Goal: Transaction & Acquisition: Purchase product/service

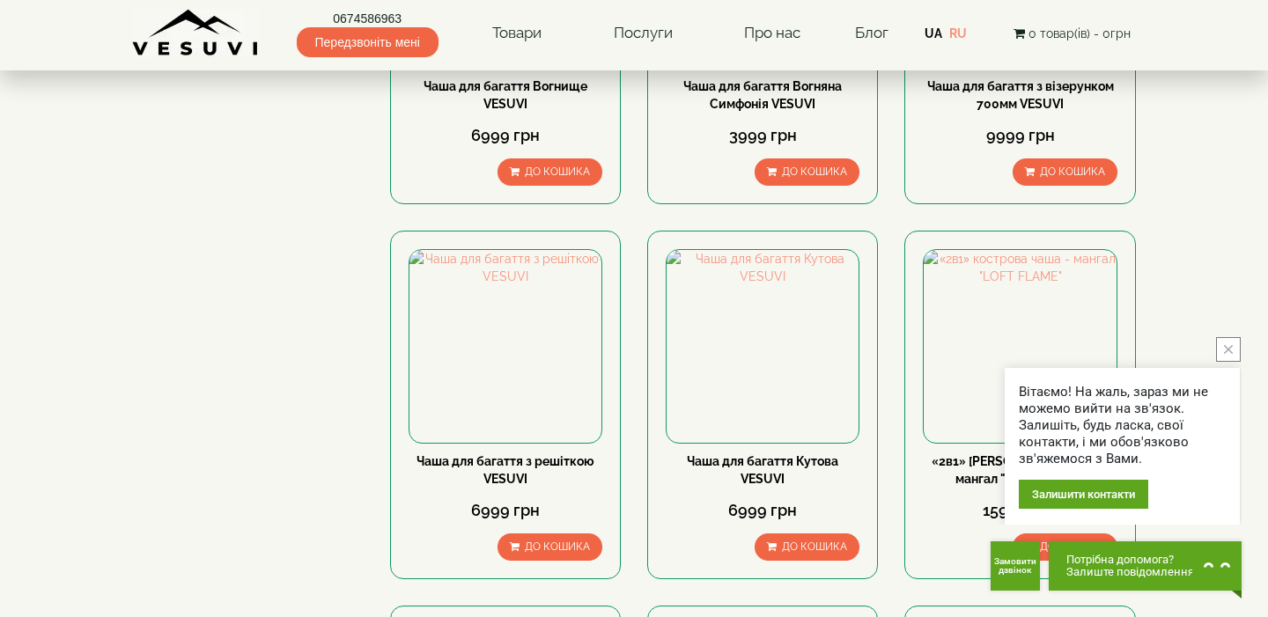
scroll to position [1261, 0]
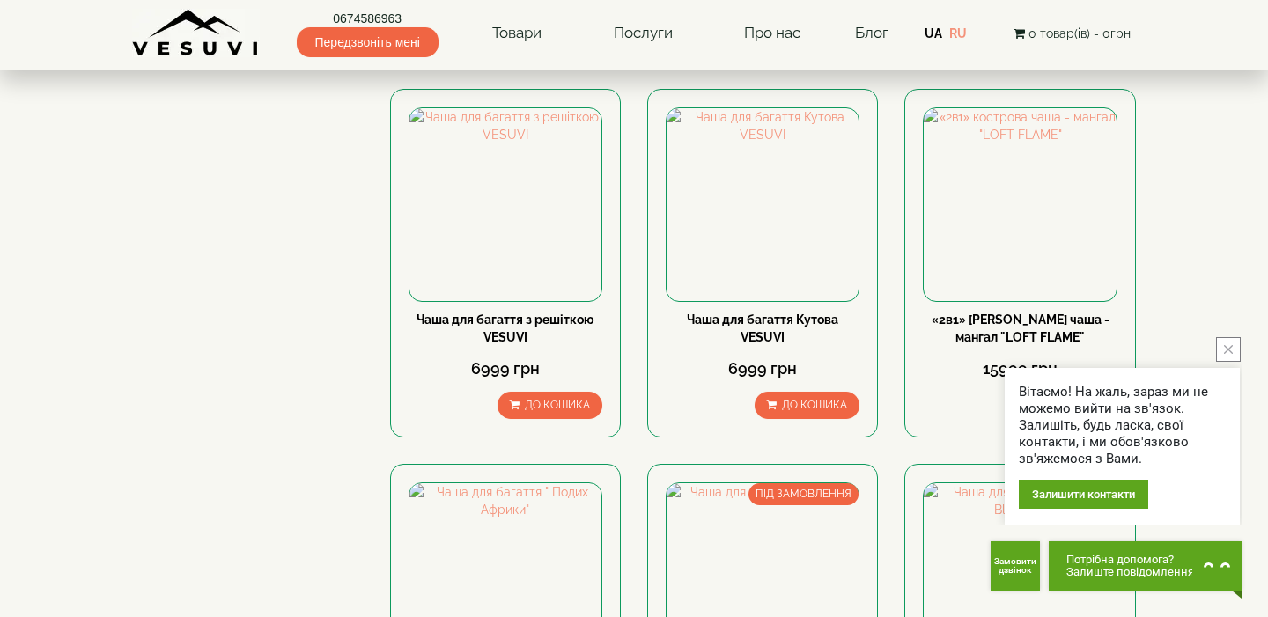
click at [1222, 347] on button "close button" at bounding box center [1228, 349] width 25 height 25
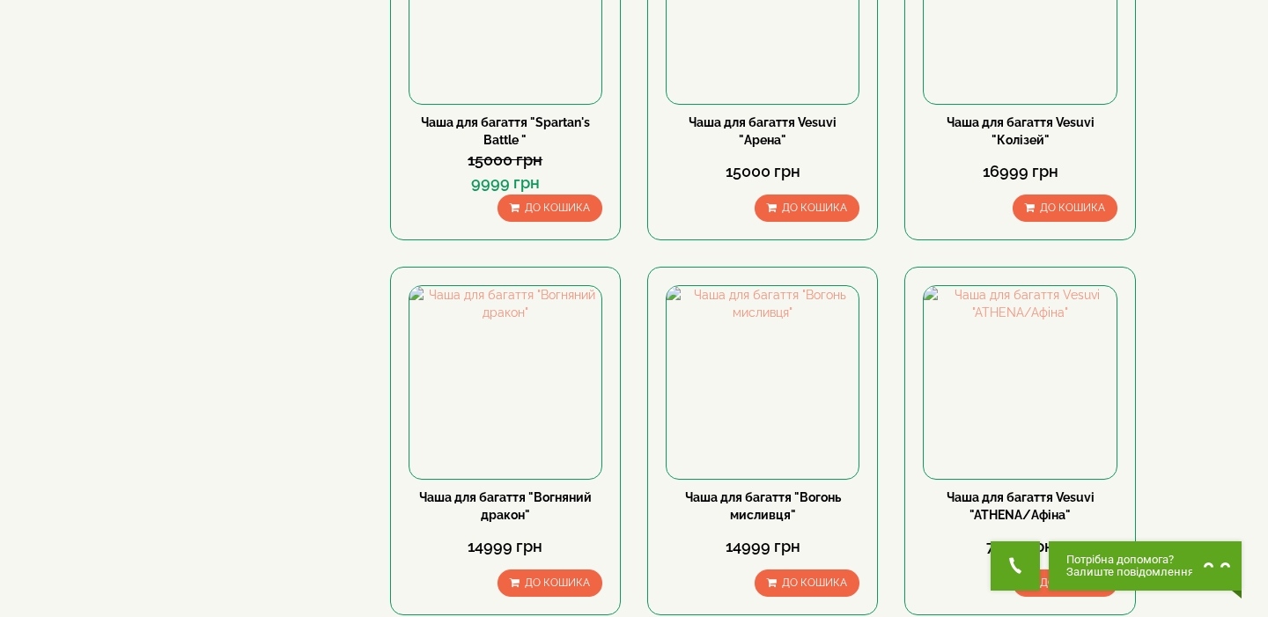
scroll to position [0, 0]
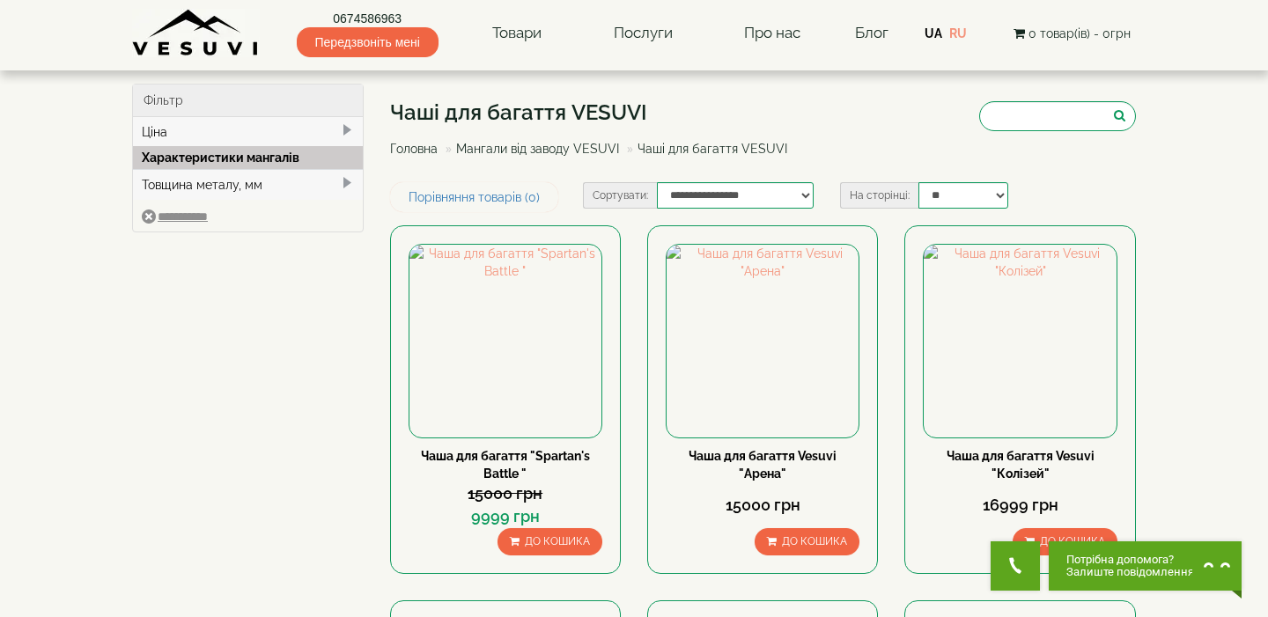
click at [268, 161] on div "Характеристики мангалів" at bounding box center [248, 157] width 230 height 23
click at [341, 182] on span at bounding box center [347, 183] width 14 height 14
click at [561, 151] on link "Мангали від заводу VESUVI" at bounding box center [537, 149] width 163 height 14
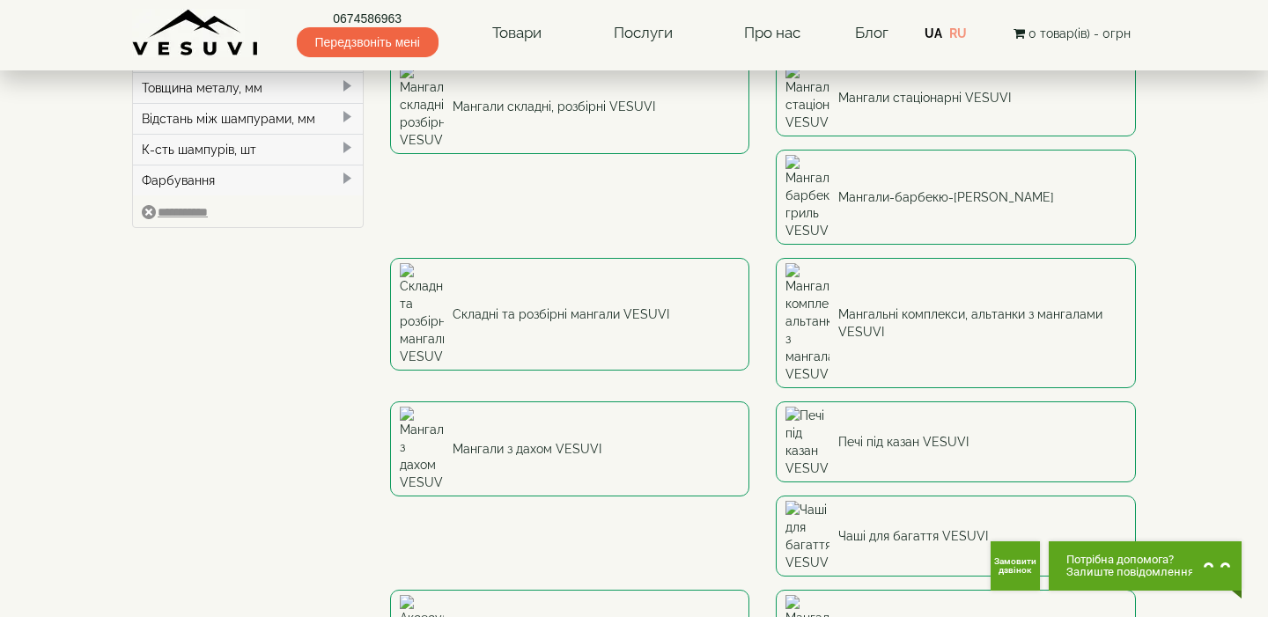
scroll to position [207, 0]
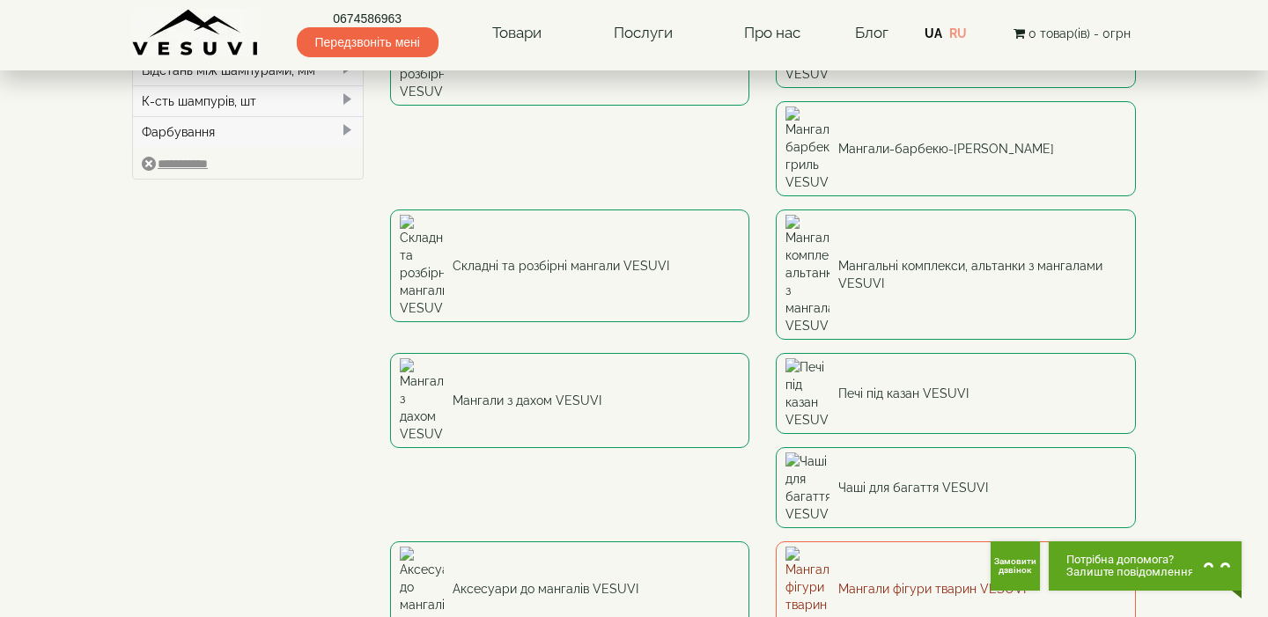
click at [915, 542] on link "Мангали фігури тварин VESUVI" at bounding box center [956, 589] width 360 height 95
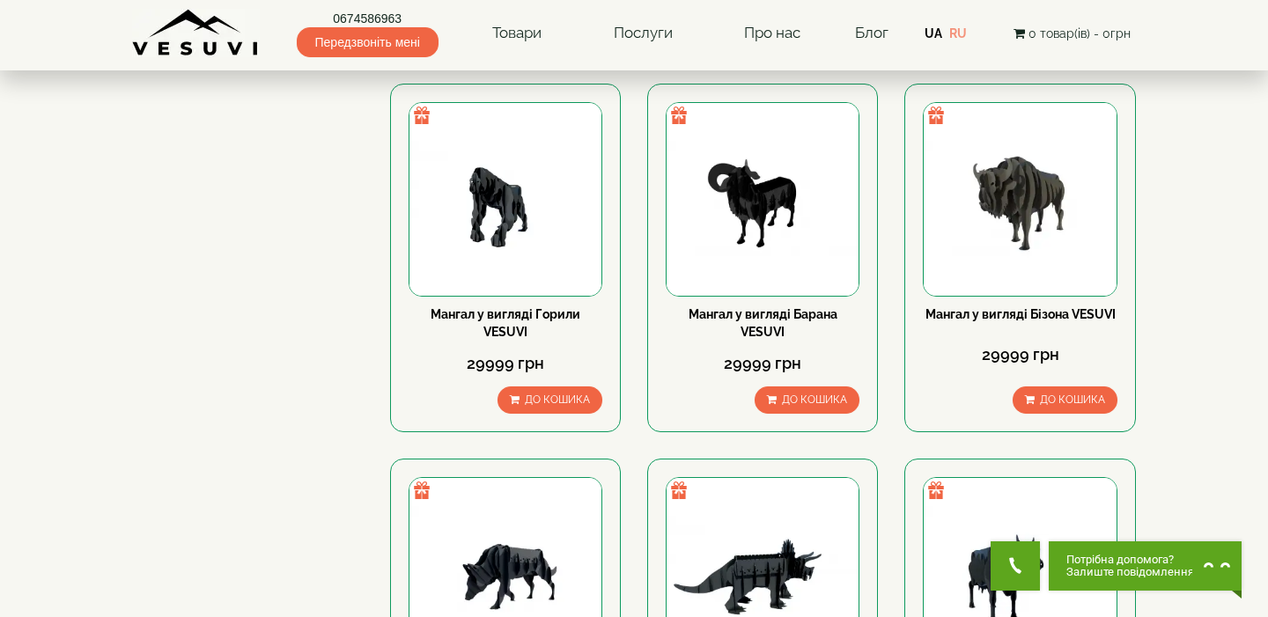
scroll to position [701, 0]
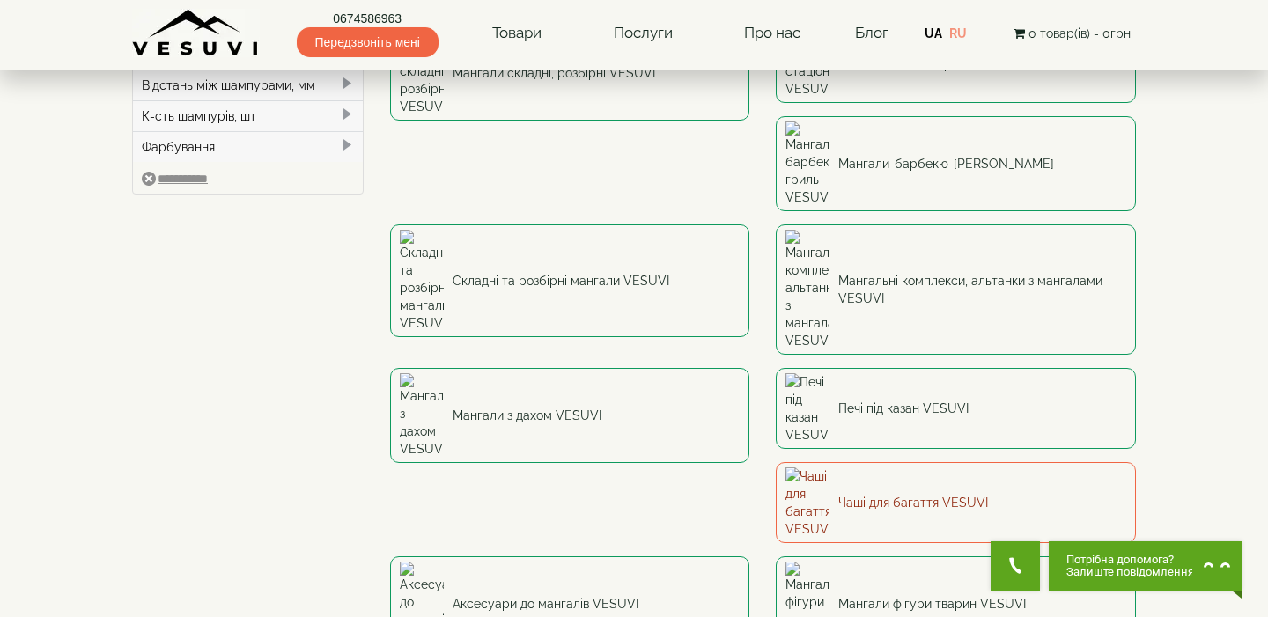
click at [899, 462] on link "Чаші для багаття VESUVI" at bounding box center [956, 502] width 360 height 81
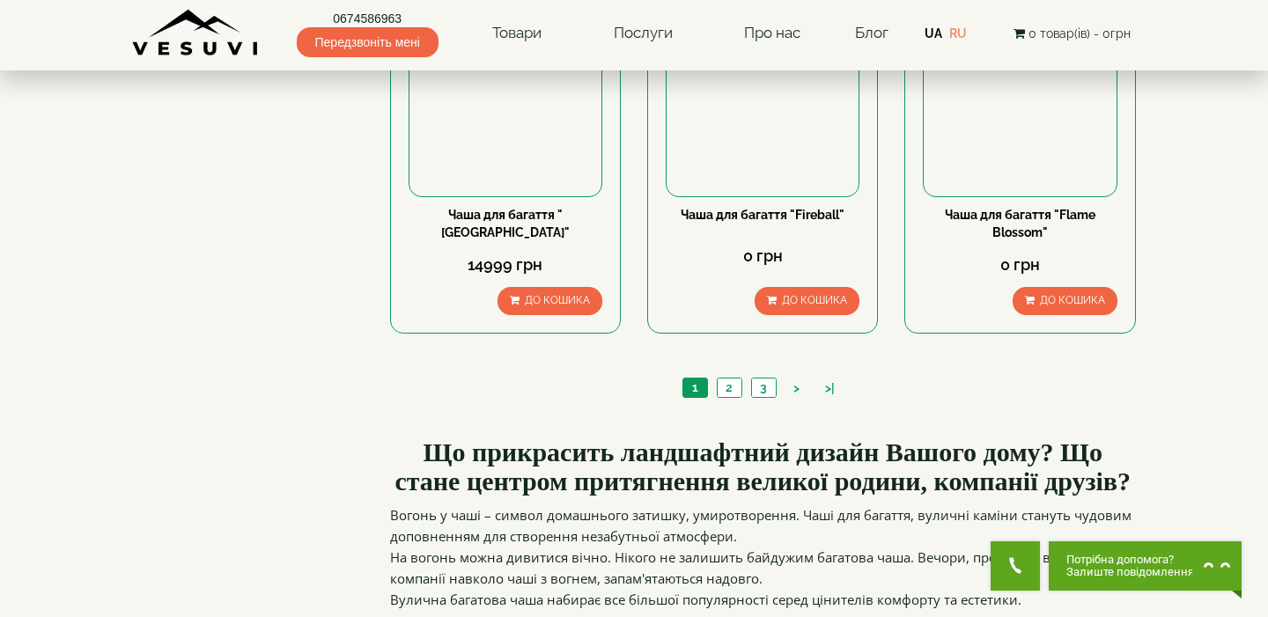
scroll to position [1830, 0]
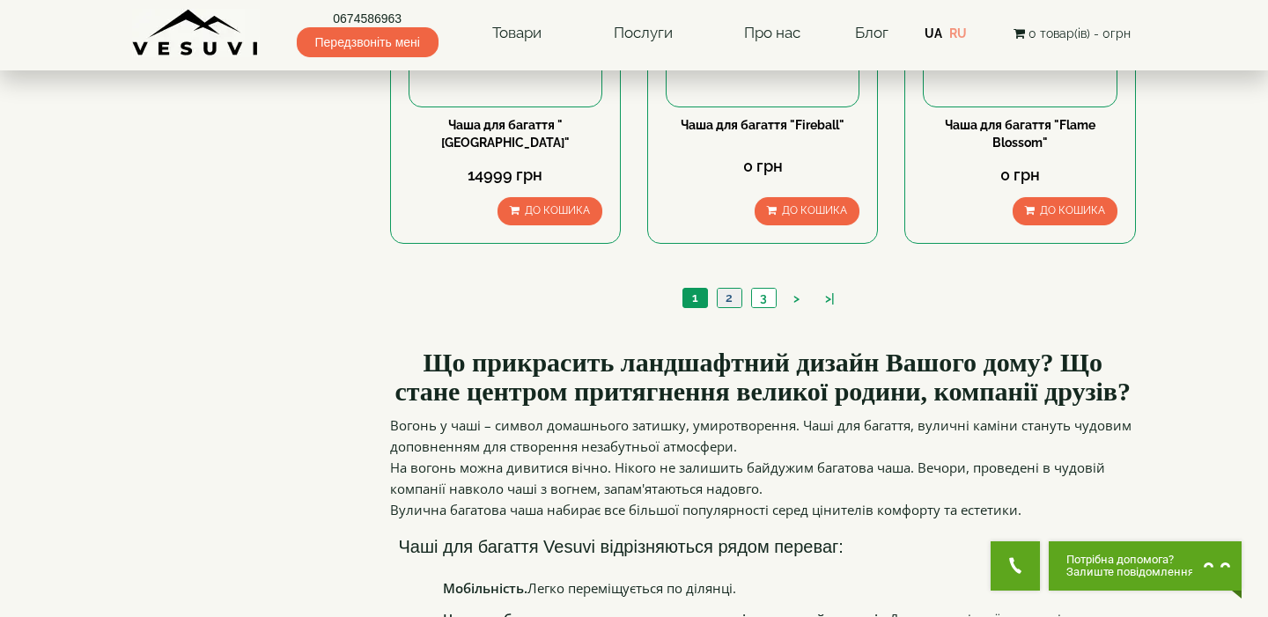
click at [724, 298] on link "2" at bounding box center [729, 298] width 25 height 18
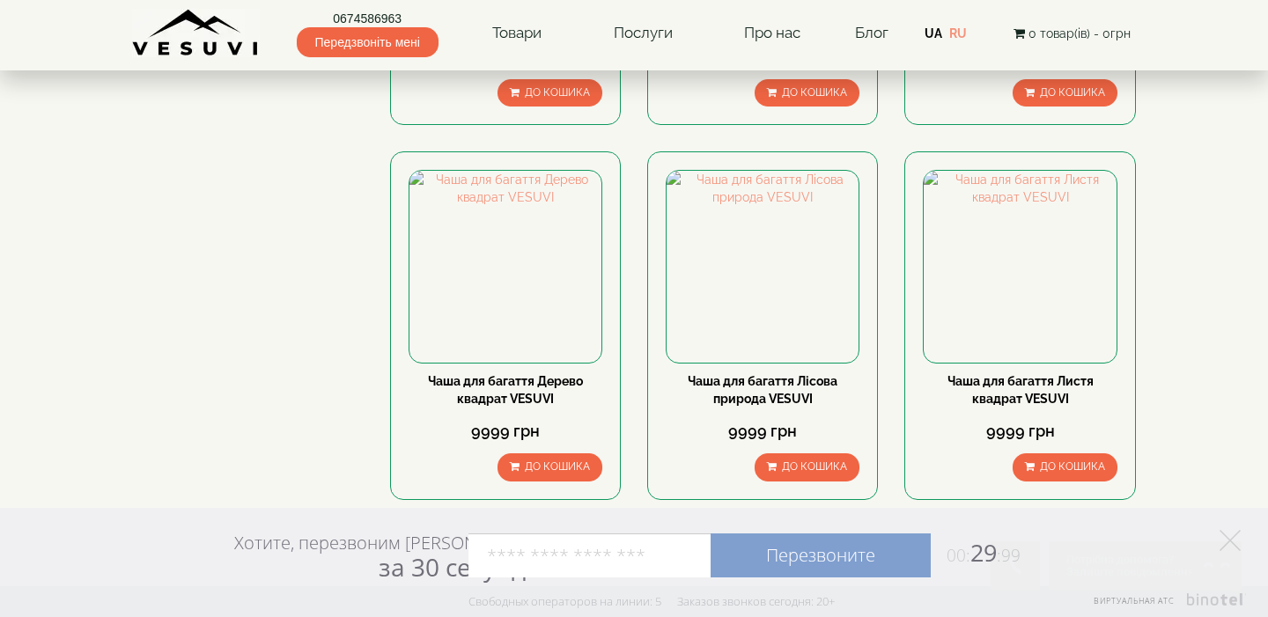
scroll to position [1584, 0]
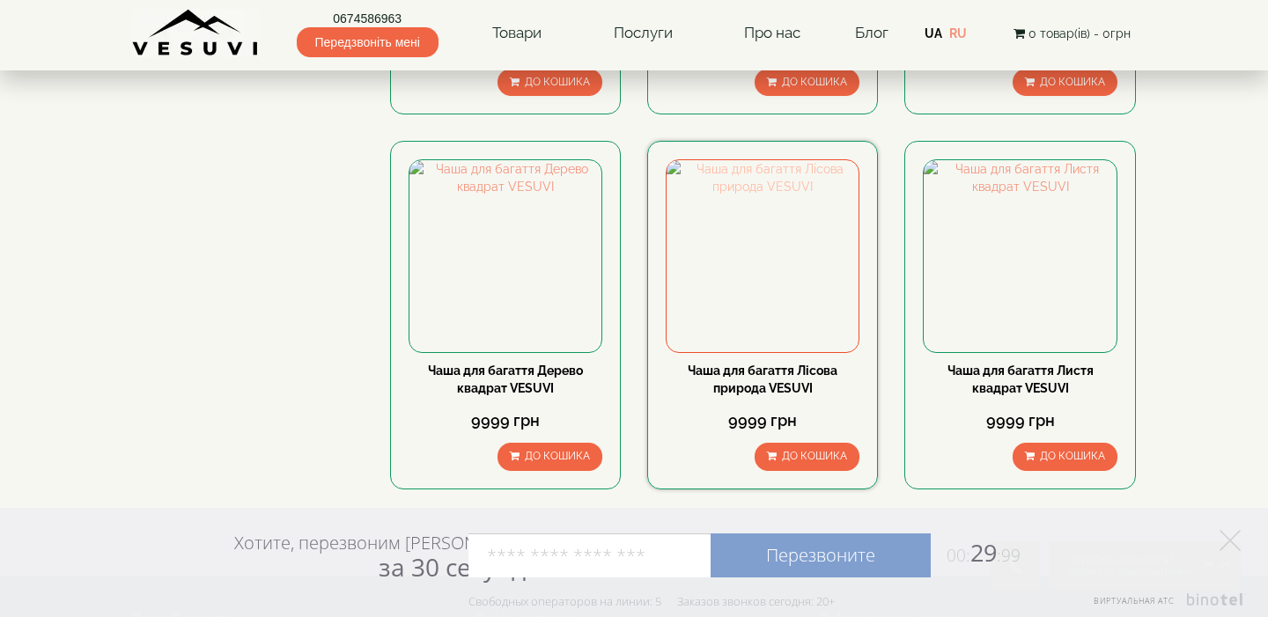
click at [776, 268] on img at bounding box center [763, 256] width 192 height 192
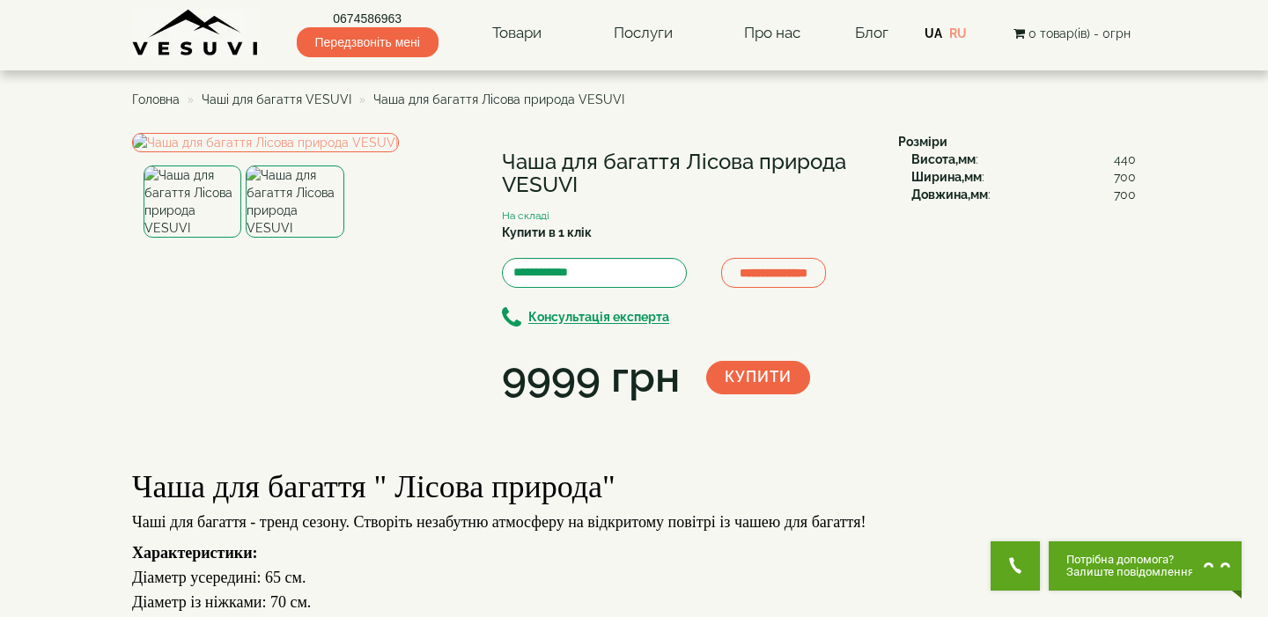
click at [288, 238] on img at bounding box center [295, 202] width 98 height 72
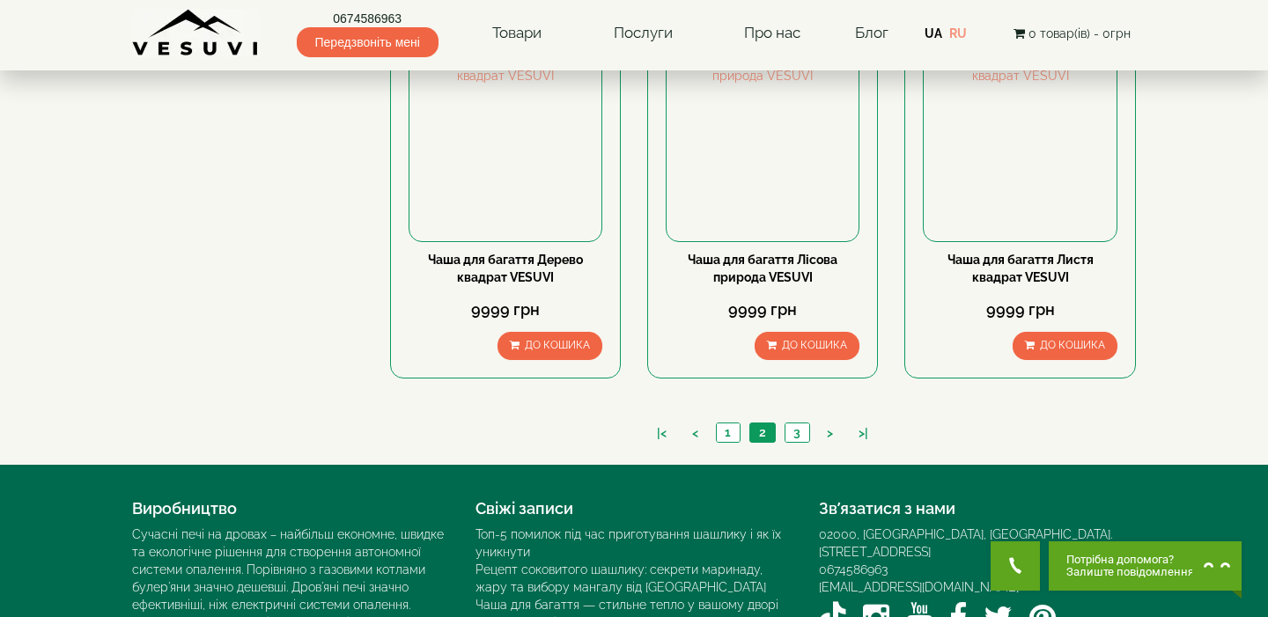
scroll to position [1643, 0]
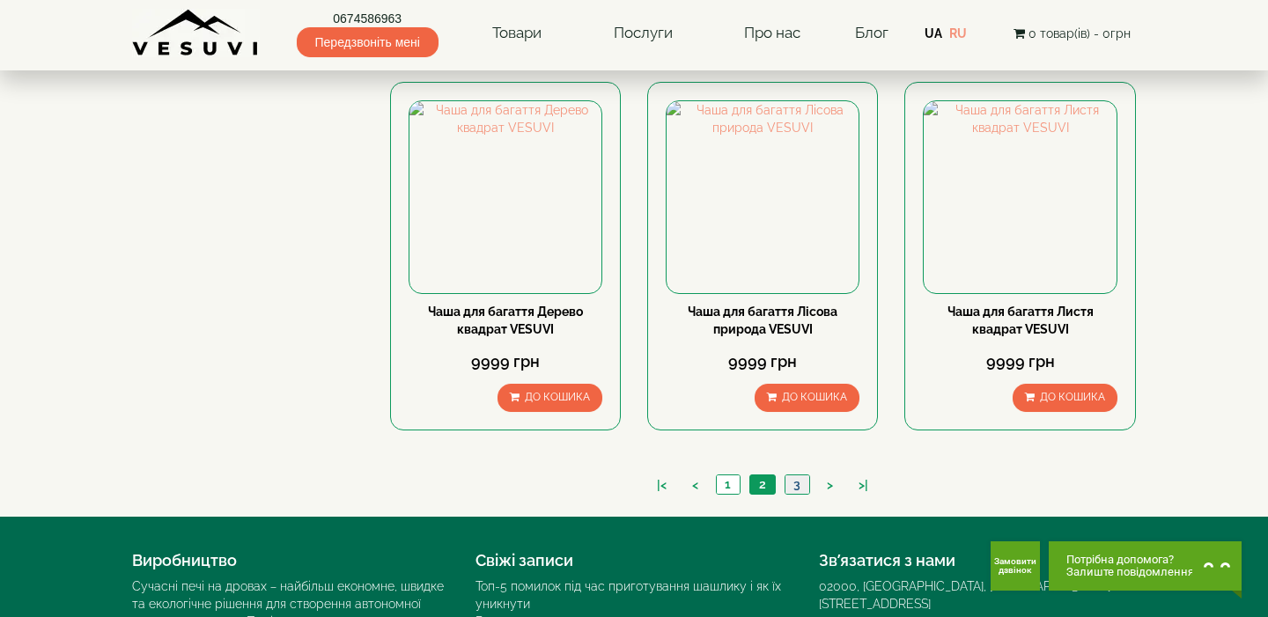
click at [788, 476] on link "3" at bounding box center [797, 485] width 25 height 18
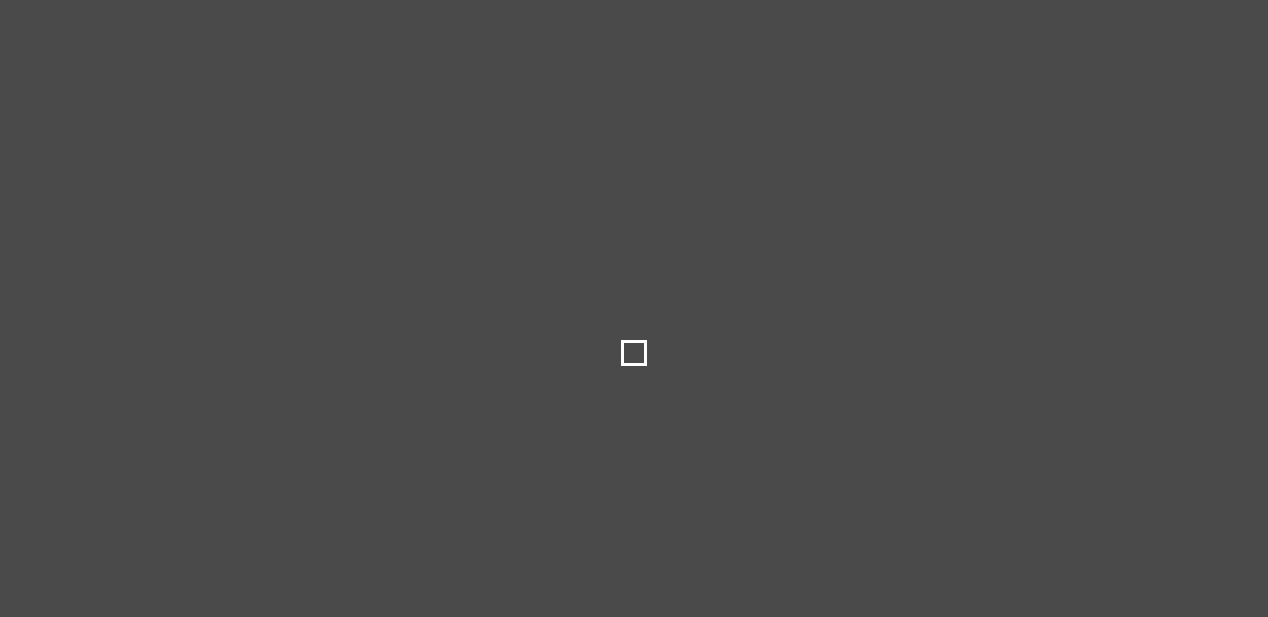
select select
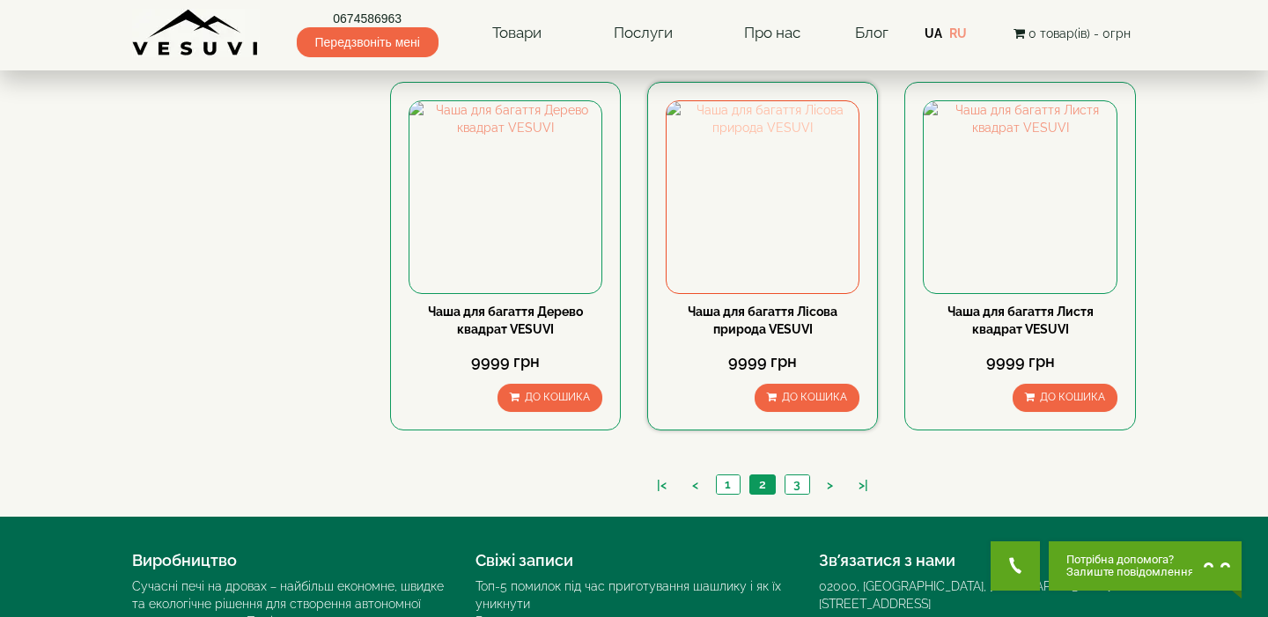
click at [773, 193] on img at bounding box center [763, 197] width 192 height 192
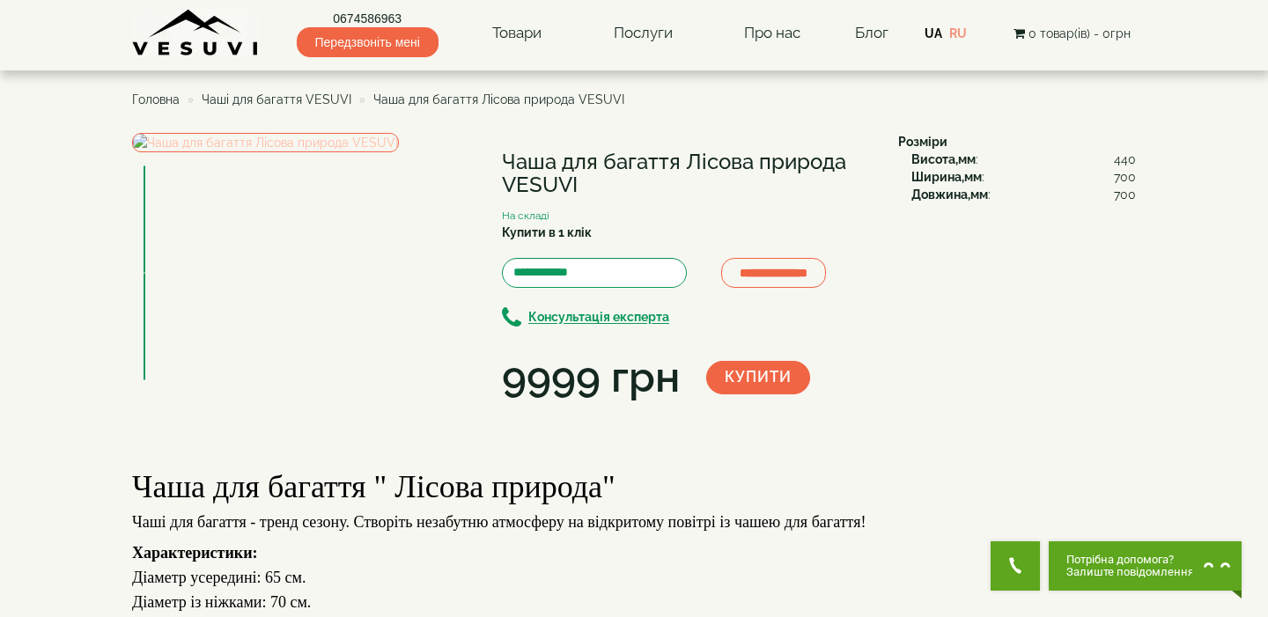
click at [352, 152] on img at bounding box center [265, 142] width 267 height 19
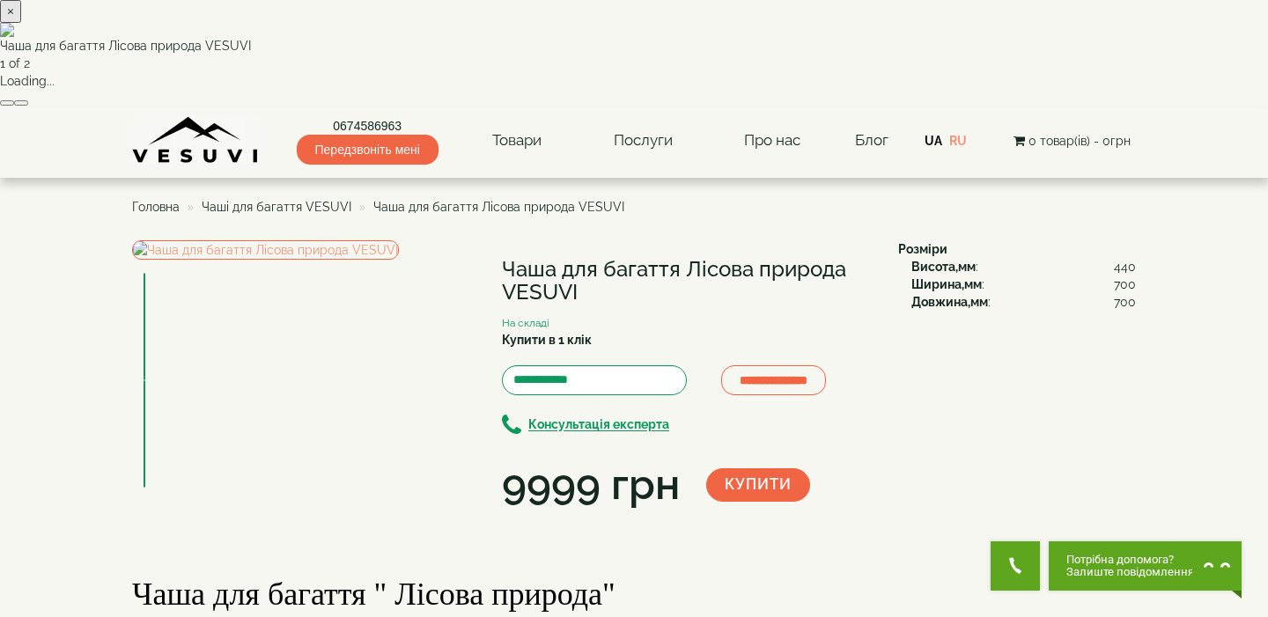
click at [875, 77] on div "× Чаша для багаття Лісова природа VESUVI 1 of 2 Loading..." at bounding box center [634, 53] width 1268 height 107
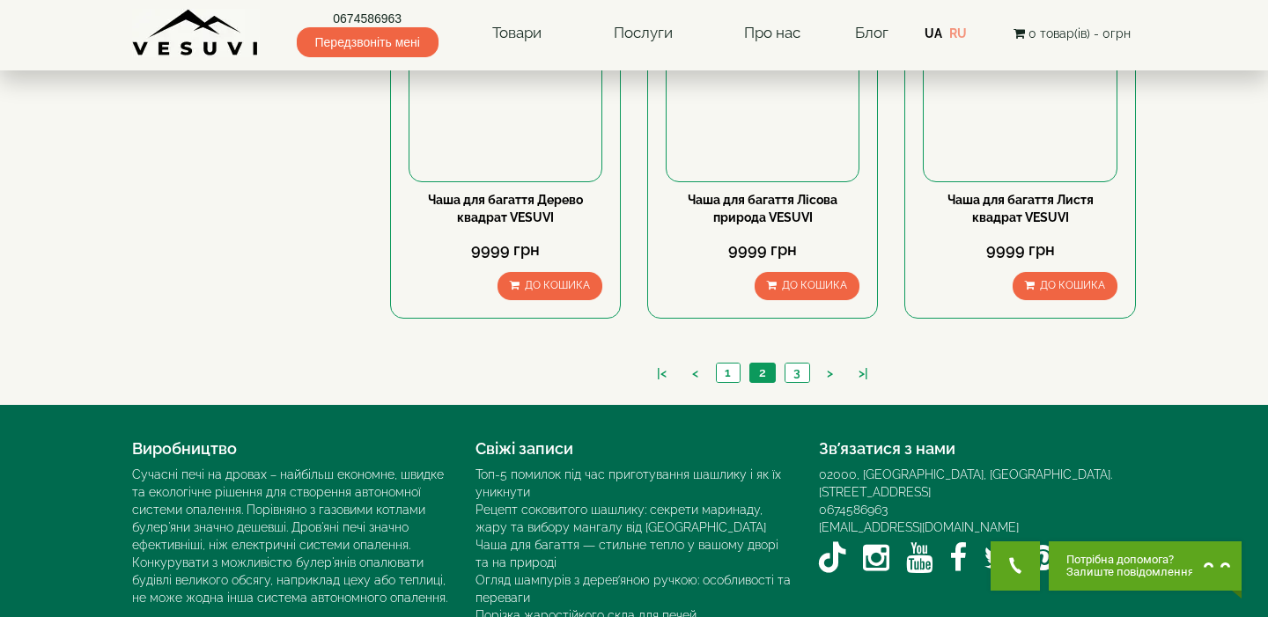
scroll to position [1797, 0]
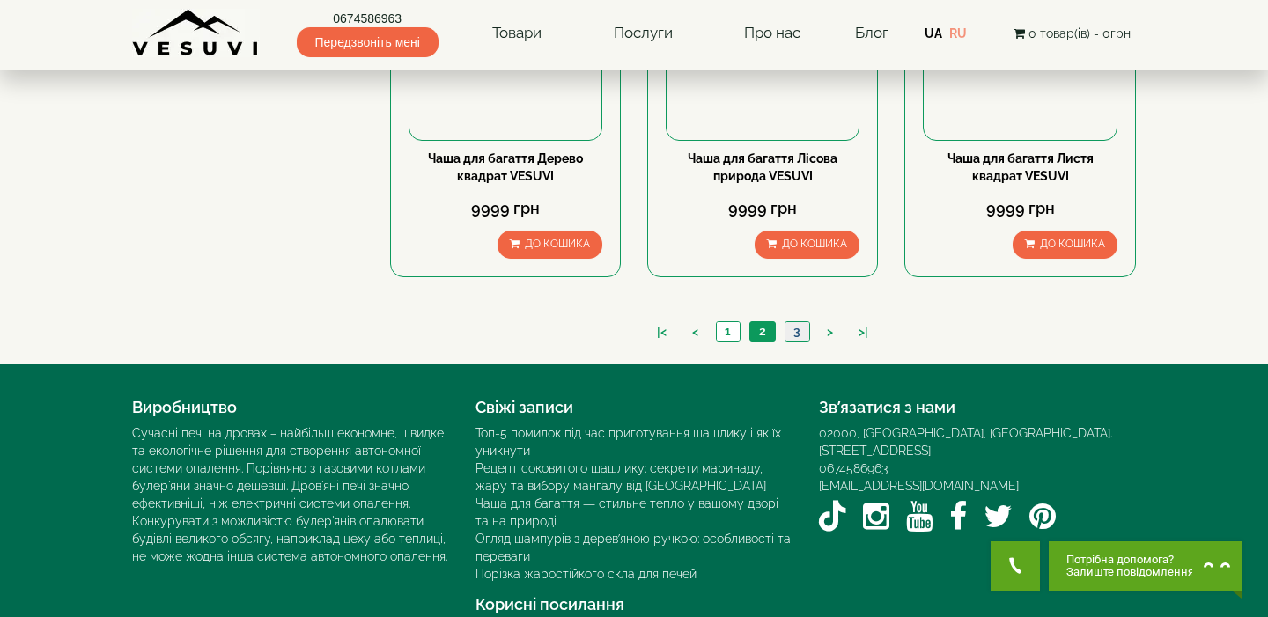
click at [801, 328] on link "3" at bounding box center [797, 331] width 25 height 18
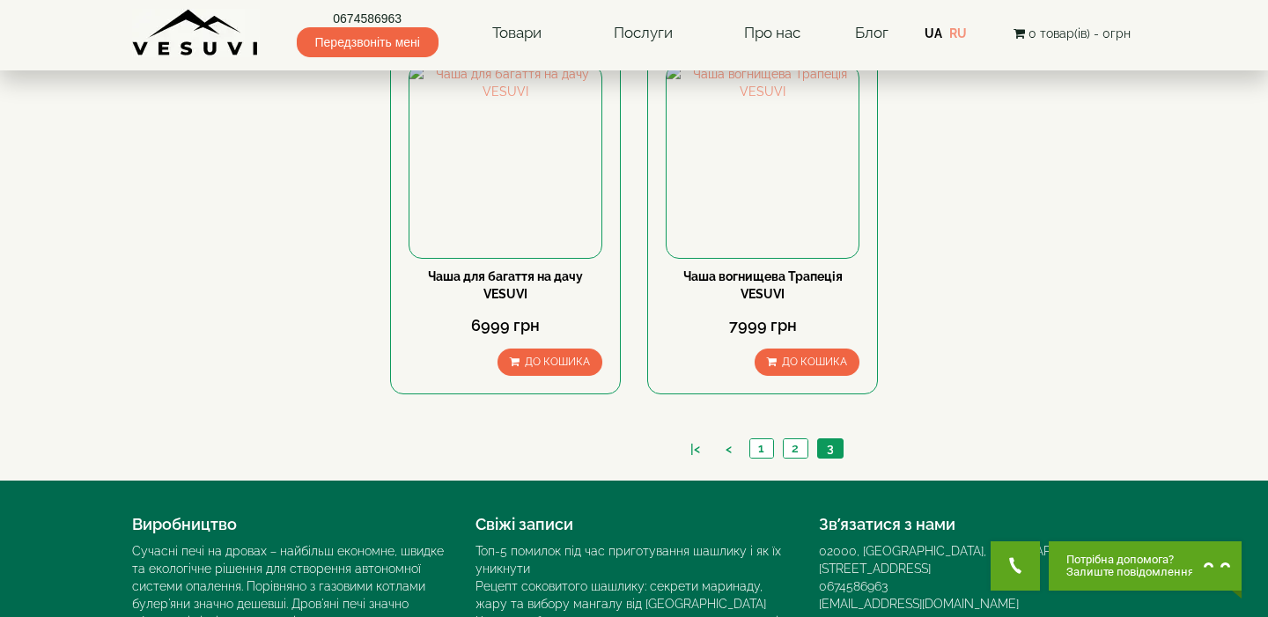
scroll to position [194, 0]
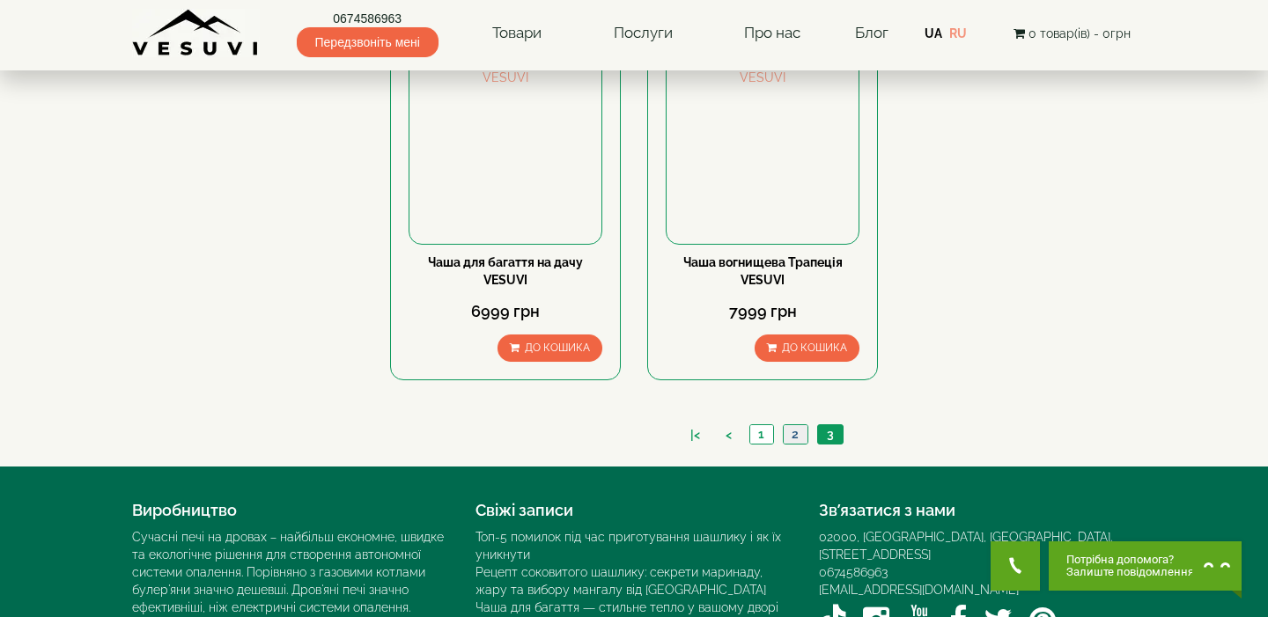
click at [799, 432] on link "2" at bounding box center [795, 434] width 25 height 18
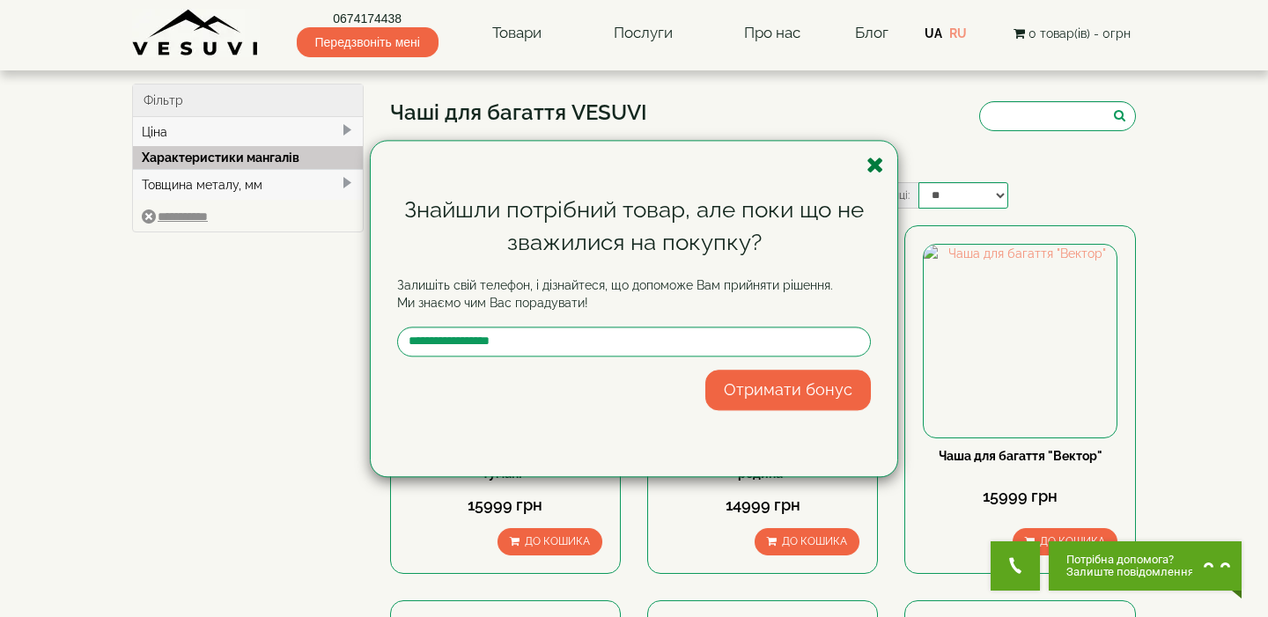
click at [872, 164] on icon "button" at bounding box center [876, 165] width 18 height 22
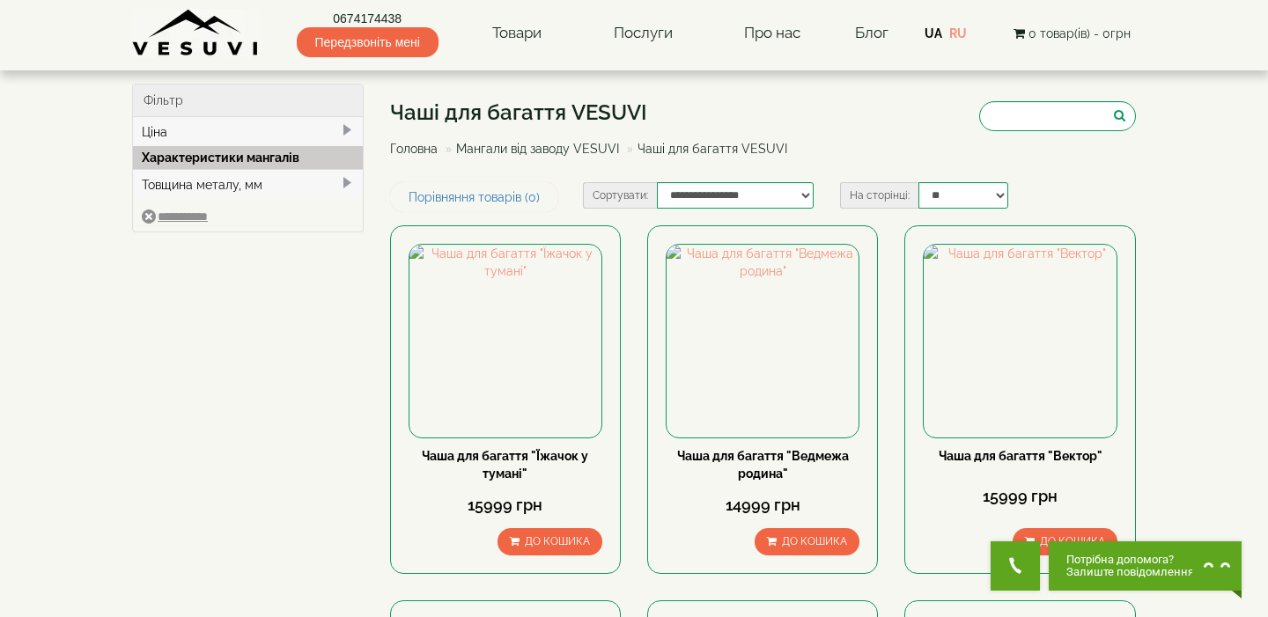
click at [333, 183] on div "Товщина металу, мм" at bounding box center [248, 184] width 230 height 31
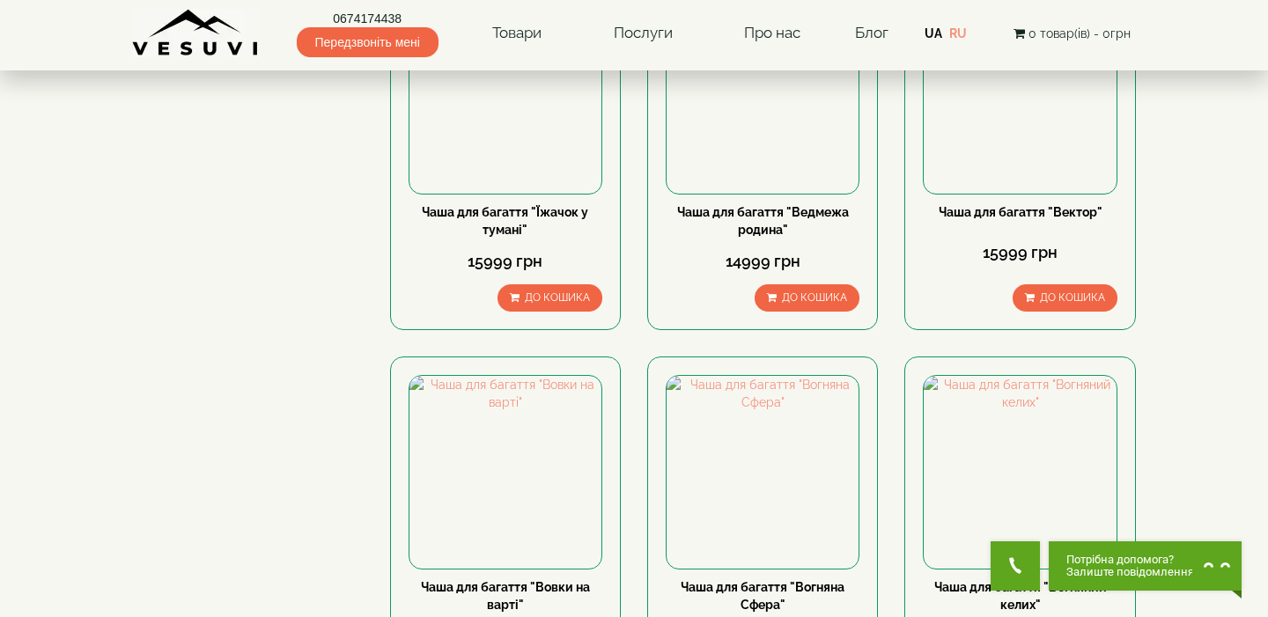
scroll to position [114, 0]
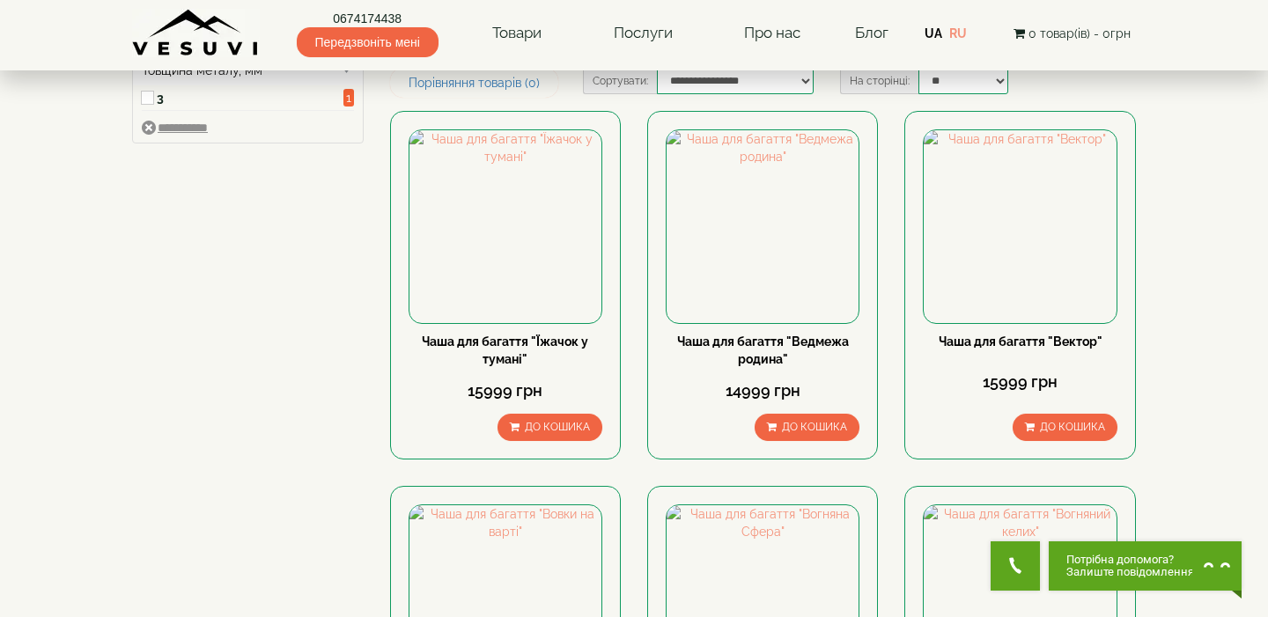
type input "****"
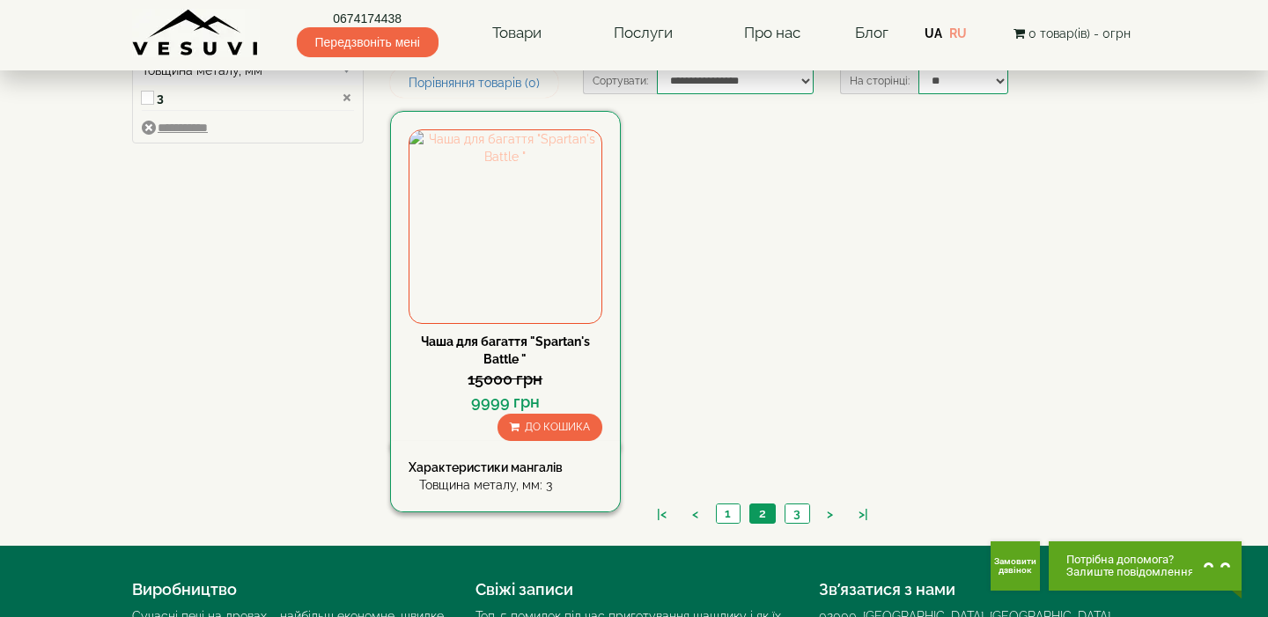
click at [443, 242] on img at bounding box center [506, 226] width 192 height 192
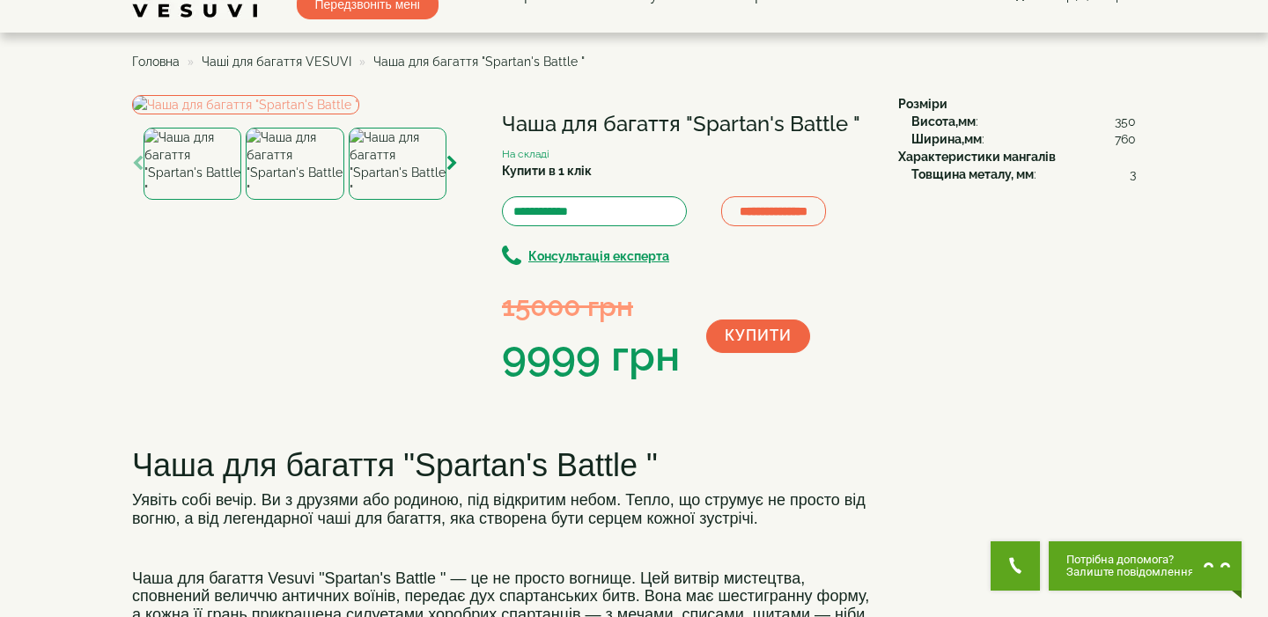
scroll to position [85, 0]
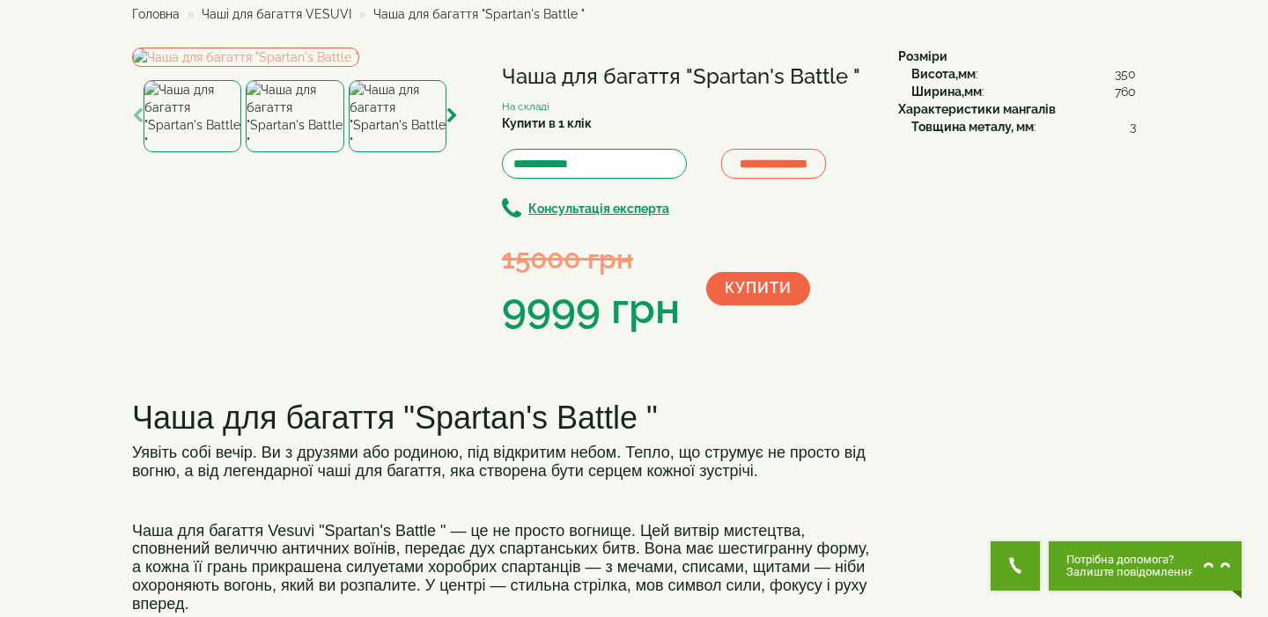
click at [396, 152] on img at bounding box center [398, 116] width 98 height 72
click at [303, 152] on img at bounding box center [295, 116] width 98 height 72
click at [218, 152] on img at bounding box center [193, 116] width 98 height 72
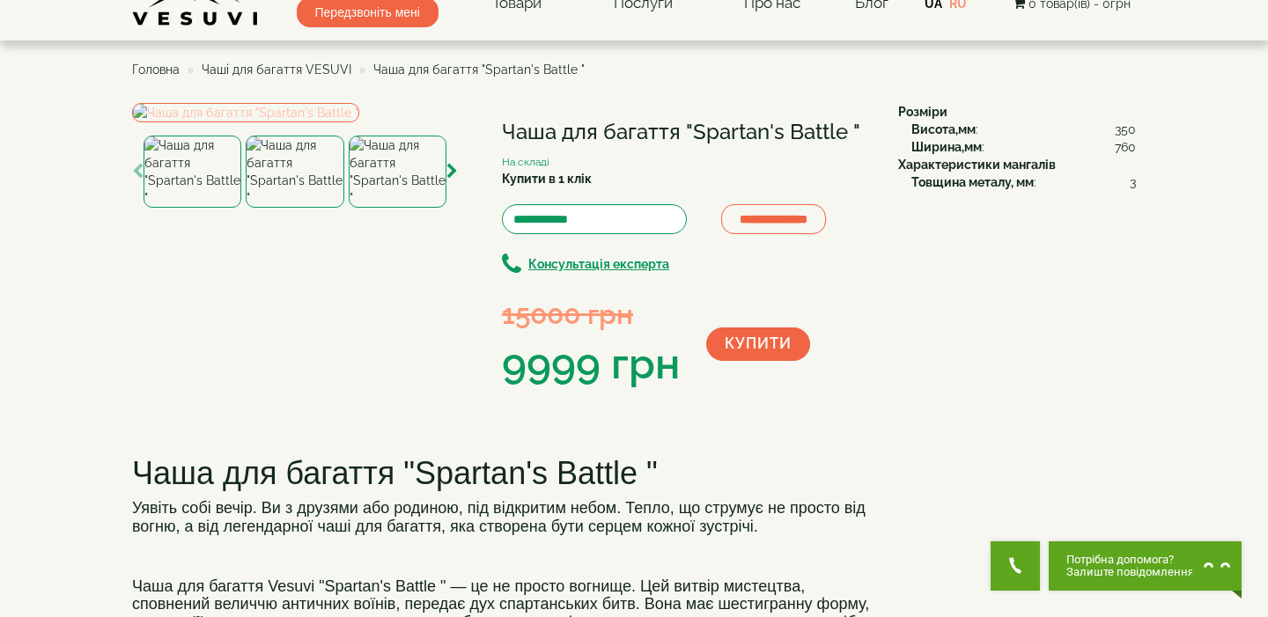
scroll to position [0, 0]
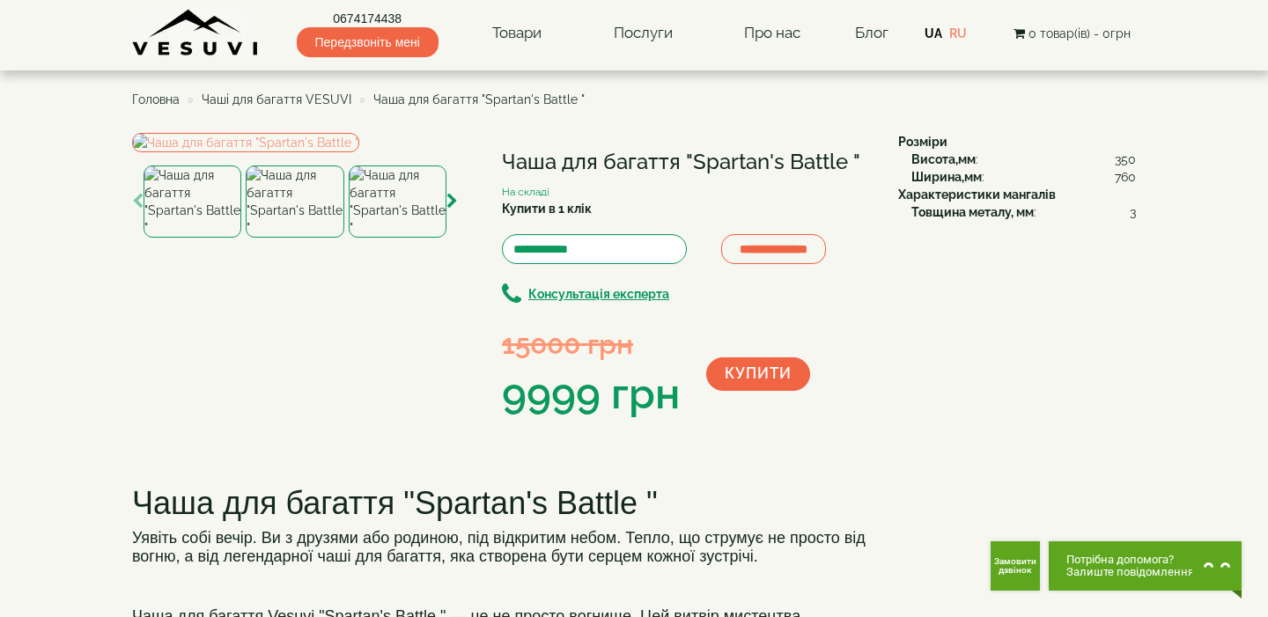
click at [313, 100] on span "Чаші для багаття VESUVI" at bounding box center [277, 99] width 150 height 14
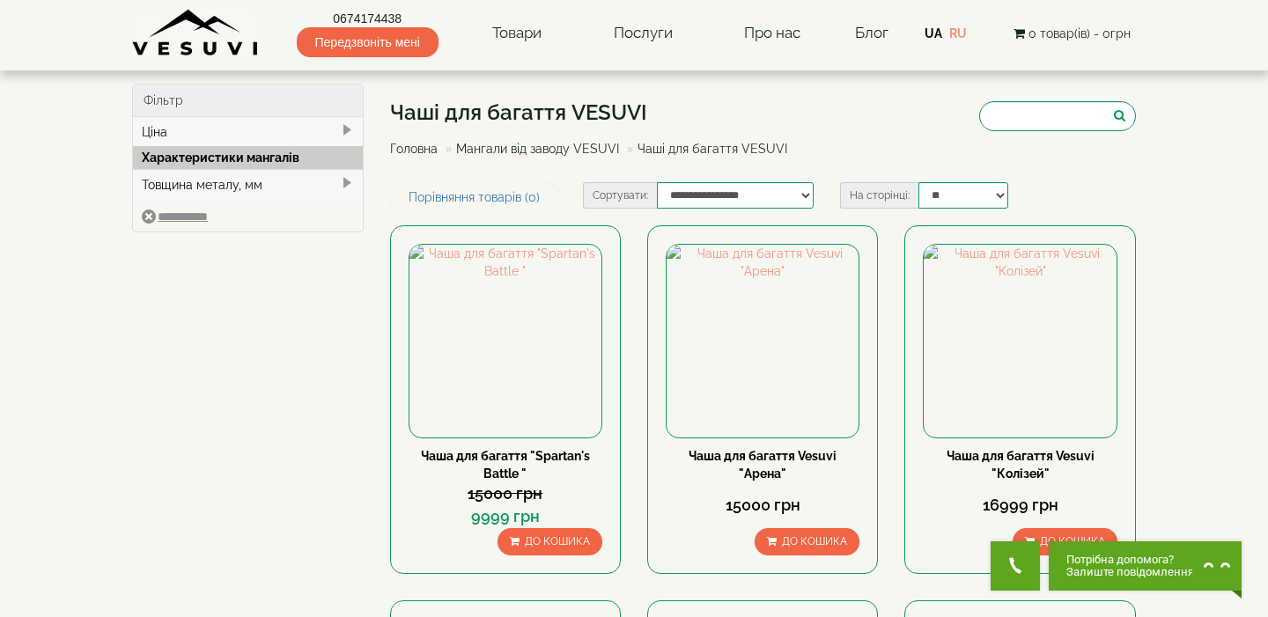
type input "*****"
click at [782, 353] on img at bounding box center [763, 341] width 192 height 192
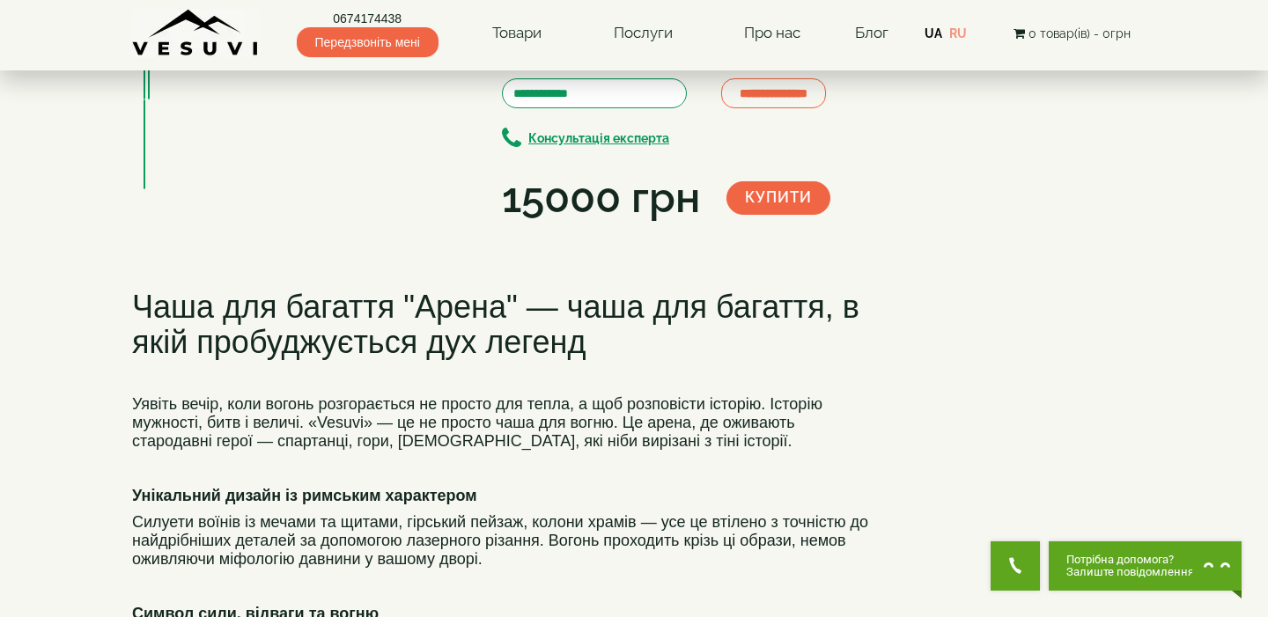
scroll to position [19, 0]
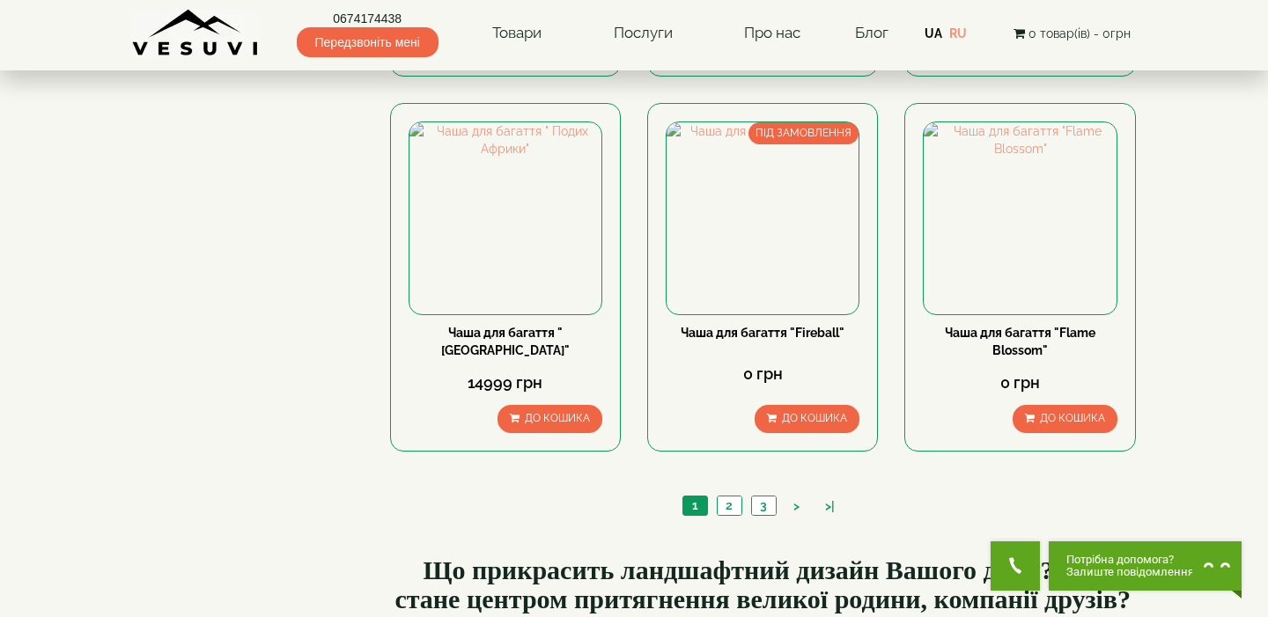
scroll to position [1624, 0]
